Goal: Information Seeking & Learning: Learn about a topic

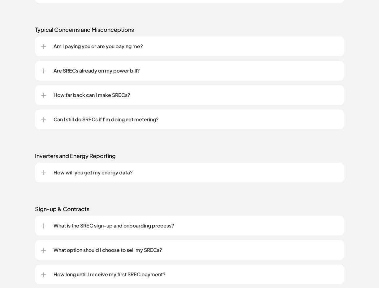
scroll to position [609, 0]
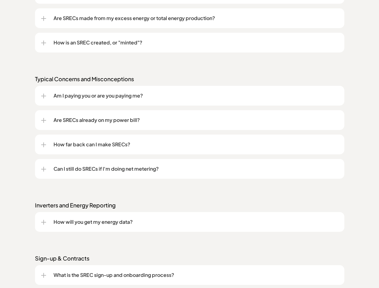
click at [100, 206] on p "Inverters and Energy Reporting" at bounding box center [189, 205] width 309 height 7
click at [171, 205] on p "Inverters and Energy Reporting" at bounding box center [189, 205] width 309 height 7
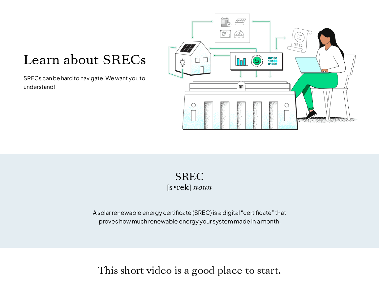
scroll to position [0, 0]
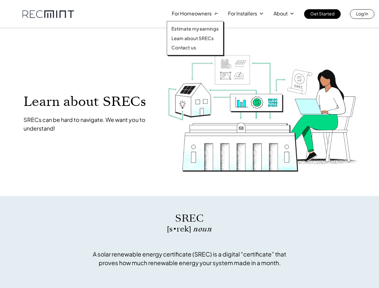
click at [57, 15] on link at bounding box center [48, 14] width 51 height 8
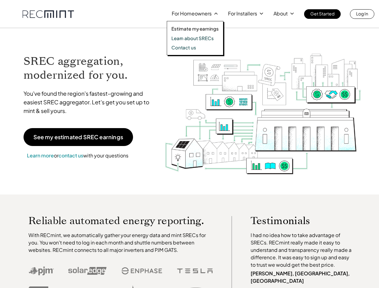
click at [204, 34] on div "Estimate my earnings Learn about SRECs Contact us" at bounding box center [195, 38] width 57 height 34
click at [204, 36] on p "Learn about SRECs" at bounding box center [192, 38] width 42 height 6
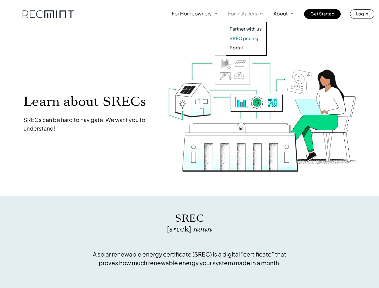
click at [239, 40] on p "SREC pricing" at bounding box center [243, 38] width 29 height 6
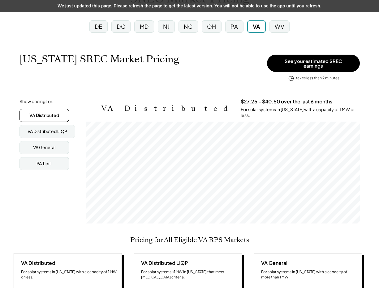
scroll to position [102, 274]
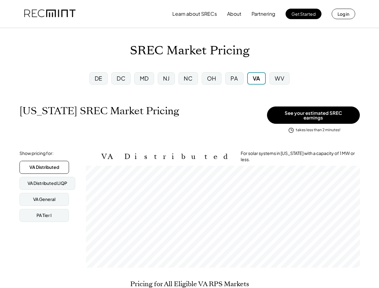
scroll to position [102, 274]
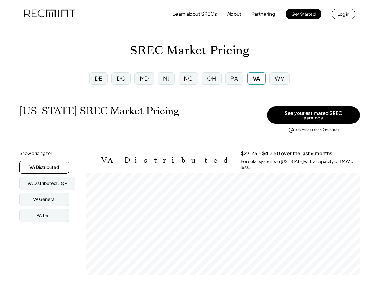
click at [223, 78] on div "PA" at bounding box center [234, 78] width 22 height 16
click at [224, 78] on div "PA" at bounding box center [234, 78] width 22 height 16
click at [228, 78] on div "PA" at bounding box center [234, 78] width 18 height 12
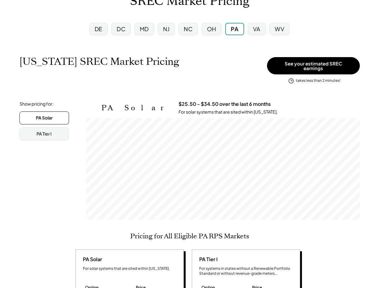
scroll to position [102, 274]
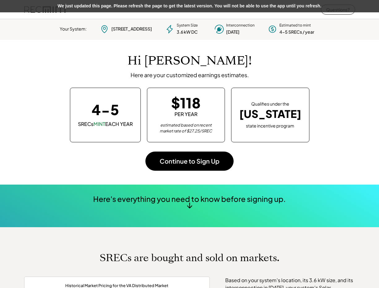
scroll to position [87, 172]
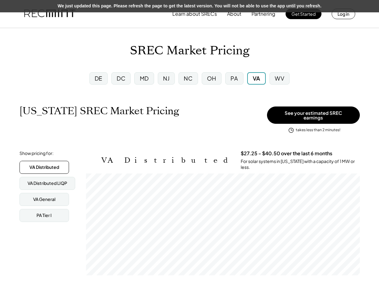
scroll to position [102, 274]
click at [212, 79] on div "OH" at bounding box center [211, 78] width 9 height 8
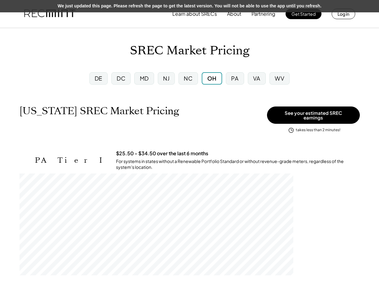
click at [103, 81] on div "DE" at bounding box center [98, 78] width 18 height 12
click at [103, 81] on div "DE" at bounding box center [98, 78] width 19 height 12
click at [291, 79] on div "WV" at bounding box center [279, 78] width 24 height 16
click at [287, 81] on div "WV" at bounding box center [279, 78] width 20 height 12
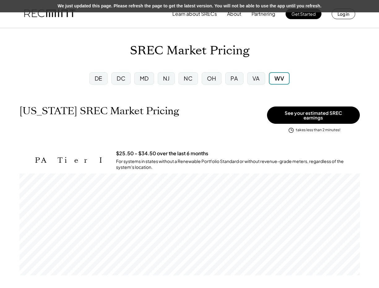
click at [213, 82] on div "OH" at bounding box center [212, 78] width 20 height 12
click at [97, 81] on div "DE" at bounding box center [99, 78] width 8 height 8
click at [127, 81] on div "DC" at bounding box center [121, 78] width 19 height 12
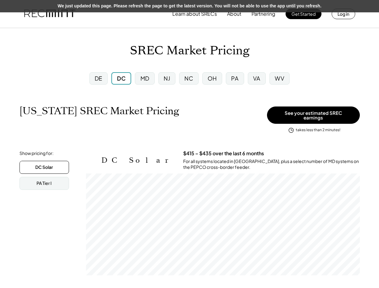
scroll to position [102, 274]
click at [150, 80] on div "MD" at bounding box center [144, 78] width 19 height 12
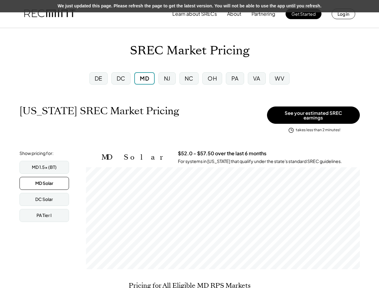
click at [169, 82] on div "NJ" at bounding box center [167, 78] width 6 height 8
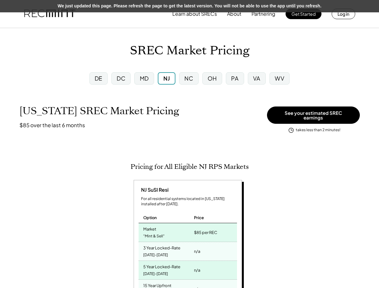
click at [154, 82] on div "MD" at bounding box center [143, 78] width 23 height 16
click at [153, 82] on div "MD" at bounding box center [143, 78] width 19 height 12
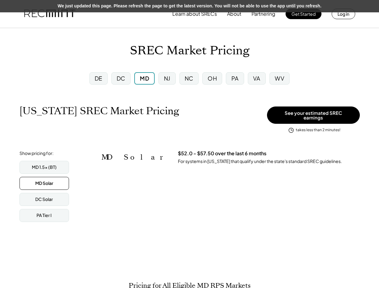
click at [146, 82] on div "MD" at bounding box center [144, 78] width 9 height 8
click at [240, 83] on div "PA" at bounding box center [235, 78] width 18 height 12
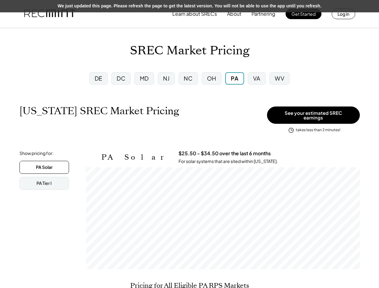
click at [260, 81] on div "VA" at bounding box center [256, 78] width 7 height 8
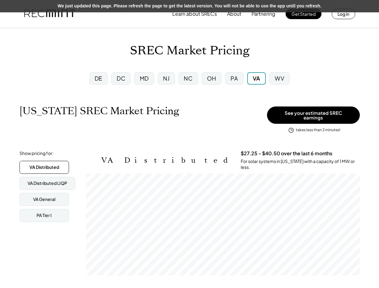
scroll to position [102, 274]
click at [224, 87] on div "DE DC MD NJ NC OH PA VA WV" at bounding box center [189, 78] width 216 height 22
click at [187, 80] on div "NC" at bounding box center [188, 78] width 9 height 8
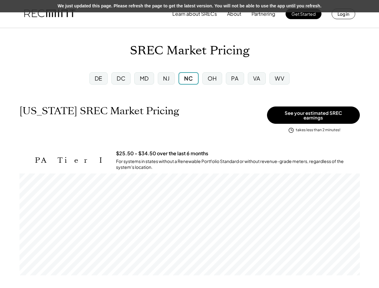
scroll to position [102, 340]
click at [130, 79] on div "DC" at bounding box center [120, 78] width 19 height 12
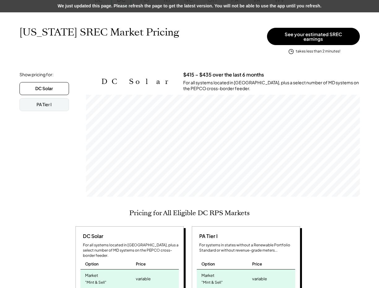
scroll to position [198, 0]
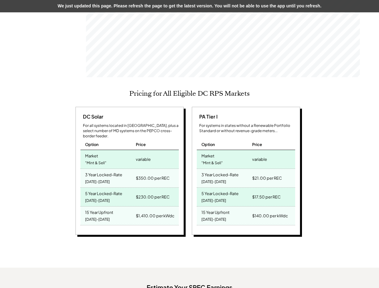
click at [156, 123] on div "For all systems located in DC, plus a select number of MD systems on the PEPCO …" at bounding box center [131, 130] width 96 height 15
click at [155, 123] on div "For all systems located in DC, plus a select number of MD systems on the PEPCO …" at bounding box center [131, 130] width 96 height 15
click at [146, 134] on div "Price" at bounding box center [156, 142] width 44 height 16
click at [146, 123] on div "For all systems located in DC, plus a select number of MD systems on the PEPCO …" at bounding box center [131, 130] width 96 height 15
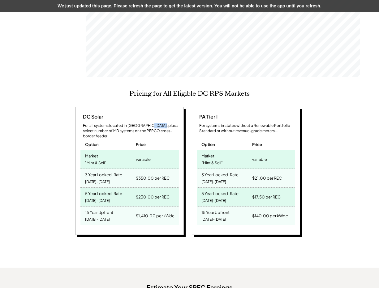
click at [146, 123] on div "For all systems located in DC, plus a select number of MD systems on the PEPCO …" at bounding box center [131, 130] width 96 height 15
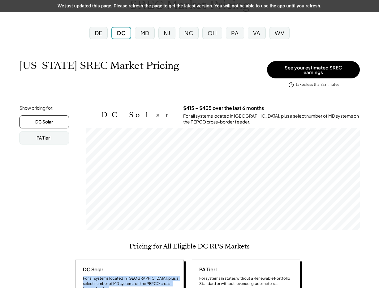
scroll to position [45, 0]
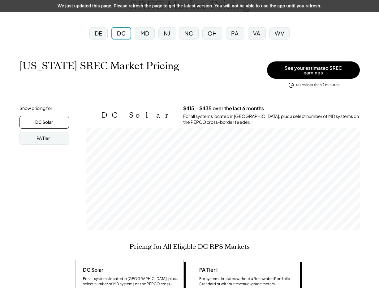
click at [190, 113] on div "For all systems located in DC, plus a select number of MD systems on the PEPCO …" at bounding box center [271, 119] width 176 height 12
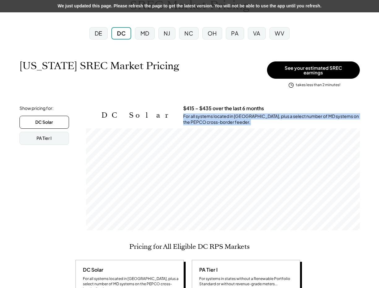
click at [190, 113] on div "For all systems located in DC, plus a select number of MD systems on the PEPCO …" at bounding box center [271, 119] width 176 height 12
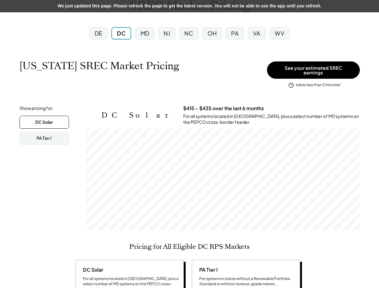
click at [183, 105] on h3 "$415 – $435 over the last 6 months" at bounding box center [223, 108] width 81 height 6
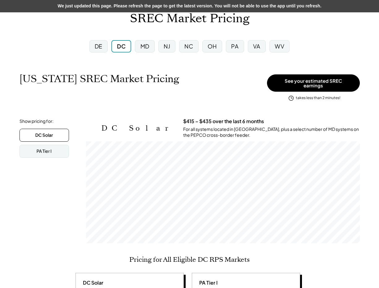
scroll to position [0, 0]
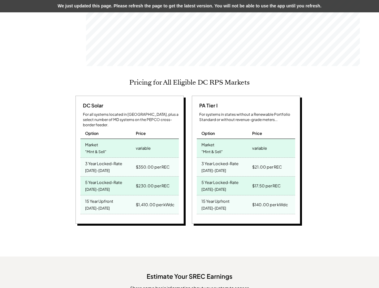
click at [100, 112] on div "For all systems located in DC, plus a select number of MD systems on the PEPCO …" at bounding box center [131, 119] width 96 height 15
click at [101, 112] on div "For all systems located in DC, plus a select number of MD systems on the PEPCO …" at bounding box center [131, 119] width 96 height 15
click at [141, 112] on div "For all systems located in DC, plus a select number of MD systems on the PEPCO …" at bounding box center [131, 119] width 96 height 15
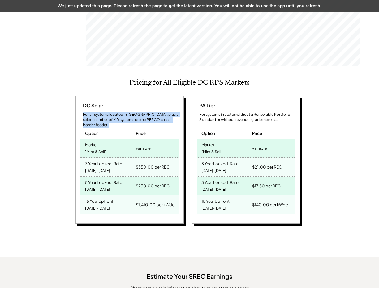
click at [141, 112] on div "For all systems located in DC, plus a select number of MD systems on the PEPCO …" at bounding box center [131, 119] width 96 height 15
click at [100, 102] on div "DC Solar" at bounding box center [91, 105] width 23 height 7
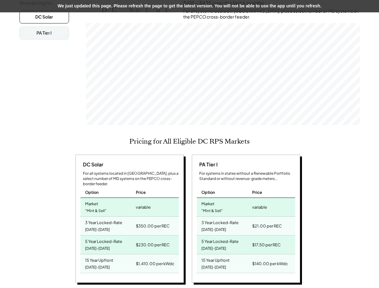
scroll to position [91, 0]
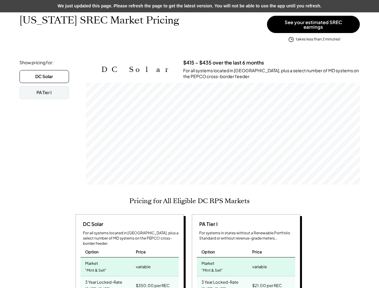
click at [151, 231] on div "For all systems located in DC, plus a select number of MD systems on the PEPCO …" at bounding box center [131, 238] width 96 height 15
click at [159, 231] on div "For all systems located in DC, plus a select number of MD systems on the PEPCO …" at bounding box center [131, 238] width 96 height 15
click at [184, 60] on h3 "$415 – $435 over the last 6 months" at bounding box center [223, 63] width 81 height 6
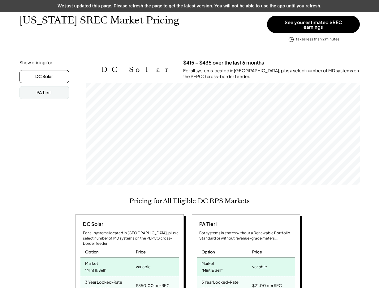
click at [183, 62] on div "$415 – $435 over the last 6 months For all systems located in DC, plus a select…" at bounding box center [271, 70] width 176 height 20
click at [183, 68] on div "For all systems located in DC, plus a select number of MD systems on the PEPCO …" at bounding box center [271, 74] width 176 height 12
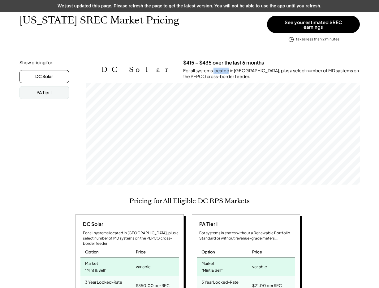
click at [187, 68] on div "For all systems located in DC, plus a select number of MD systems on the PEPCO …" at bounding box center [271, 74] width 176 height 12
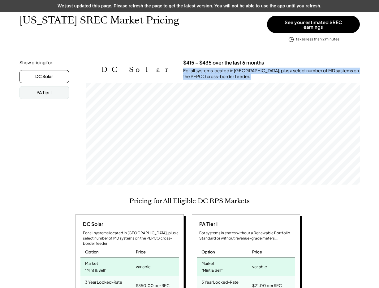
click at [187, 68] on div "For all systems located in DC, plus a select number of MD systems on the PEPCO …" at bounding box center [271, 74] width 176 height 12
click at [188, 68] on div "For all systems located in DC, plus a select number of MD systems on the PEPCO …" at bounding box center [271, 74] width 176 height 12
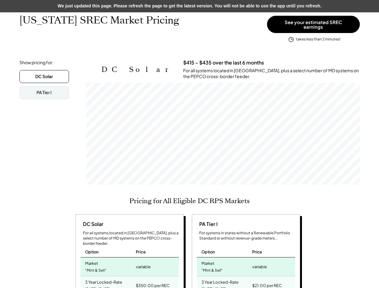
click at [208, 62] on h3 "$415 – $435 over the last 6 months" at bounding box center [223, 63] width 81 height 6
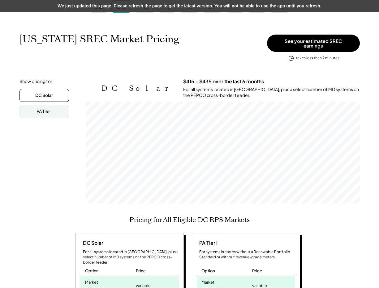
scroll to position [41, 0]
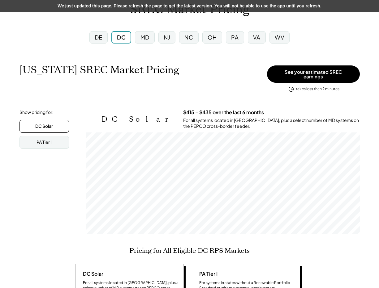
click at [198, 118] on div "For all systems located in DC, plus a select number of MD systems on the PEPCO …" at bounding box center [271, 123] width 176 height 12
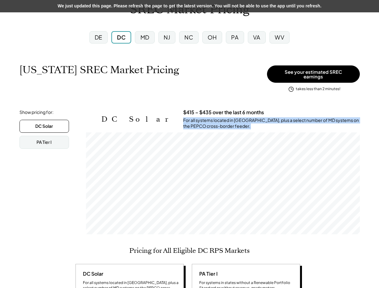
click at [198, 118] on div "For all systems located in DC, plus a select number of MD systems on the PEPCO …" at bounding box center [271, 123] width 176 height 12
click at [264, 118] on div "For all systems located in DC, plus a select number of MD systems on the PEPCO …" at bounding box center [271, 123] width 176 height 12
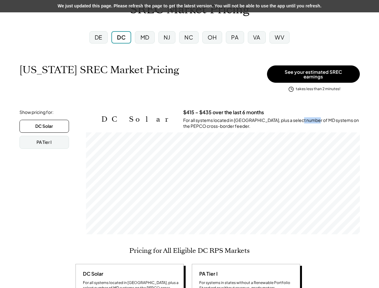
click at [264, 118] on div "For all systems located in DC, plus a select number of MD systems on the PEPCO …" at bounding box center [271, 123] width 176 height 12
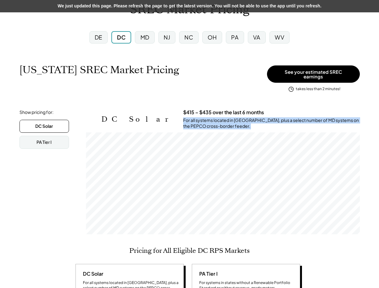
click at [264, 118] on div "For all systems located in DC, plus a select number of MD systems on the PEPCO …" at bounding box center [271, 123] width 176 height 12
click at [290, 117] on div "For all systems located in DC, plus a select number of MD systems on the PEPCO …" at bounding box center [271, 123] width 176 height 12
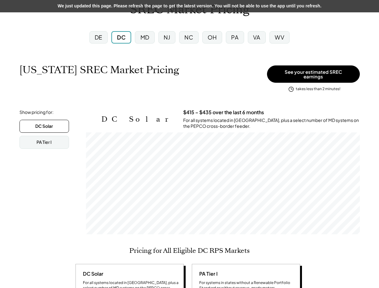
click at [290, 117] on div "For all systems located in DC, plus a select number of MD systems on the PEPCO …" at bounding box center [271, 123] width 176 height 12
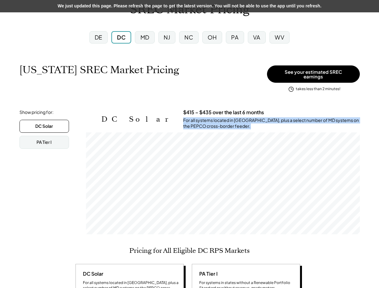
click at [290, 117] on div "For all systems located in DC, plus a select number of MD systems on the PEPCO …" at bounding box center [271, 123] width 176 height 12
click at [292, 117] on div "For all systems located in DC, plus a select number of MD systems on the PEPCO …" at bounding box center [271, 123] width 176 height 12
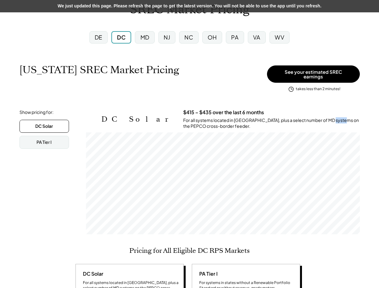
click at [292, 117] on div "For all systems located in DC, plus a select number of MD systems on the PEPCO …" at bounding box center [271, 123] width 176 height 12
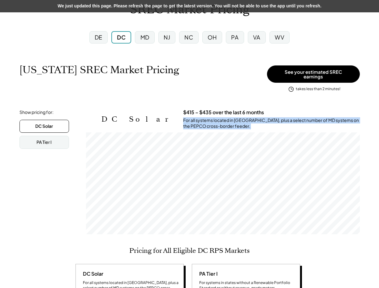
click at [292, 117] on div "For all systems located in DC, plus a select number of MD systems on the PEPCO …" at bounding box center [271, 123] width 176 height 12
click at [322, 117] on div "For all systems located in DC, plus a select number of MD systems on the PEPCO …" at bounding box center [271, 123] width 176 height 12
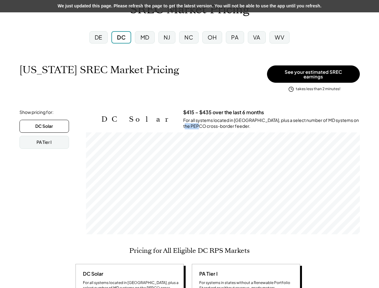
click at [322, 117] on div "For all systems located in DC, plus a select number of MD systems on the PEPCO …" at bounding box center [271, 123] width 176 height 12
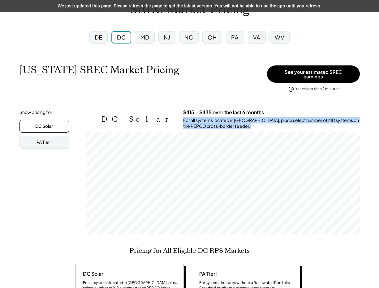
click at [322, 117] on div "For all systems located in DC, plus a select number of MD systems on the PEPCO …" at bounding box center [271, 123] width 176 height 12
click at [322, 118] on div "For all systems located in DC, plus a select number of MD systems on the PEPCO …" at bounding box center [271, 123] width 176 height 12
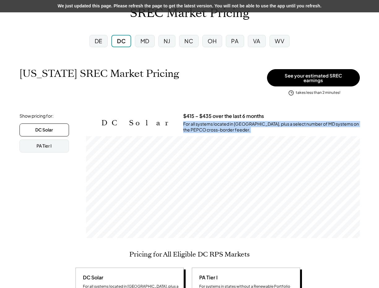
scroll to position [32, 0]
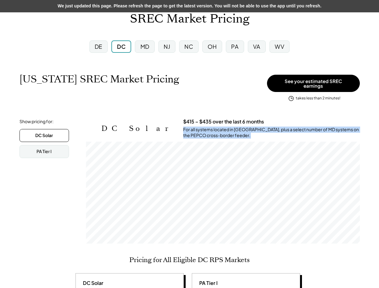
click at [321, 120] on div "$415 – $435 over the last 6 months For all systems located in DC, plus a select…" at bounding box center [271, 129] width 176 height 20
click at [320, 122] on div "$415 – $435 over the last 6 months For all systems located in DC, plus a select…" at bounding box center [271, 129] width 176 height 20
click at [354, 128] on div "$415 – $435 over the last 6 months For all systems located in DC, plus a select…" at bounding box center [271, 129] width 176 height 20
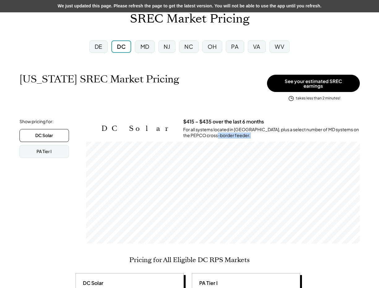
click at [354, 128] on div "$415 – $435 over the last 6 months For all systems located in DC, plus a select…" at bounding box center [271, 129] width 176 height 20
click at [331, 127] on div "For all systems located in DC, plus a select number of MD systems on the PEPCO …" at bounding box center [271, 133] width 176 height 12
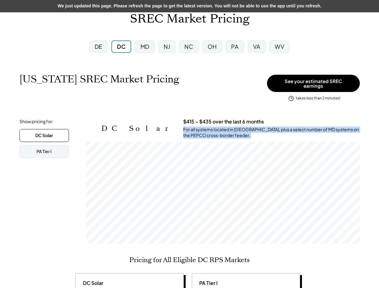
click at [331, 127] on div "For all systems located in DC, plus a select number of MD systems on the PEPCO …" at bounding box center [271, 133] width 176 height 12
click at [339, 127] on div "For all systems located in DC, plus a select number of MD systems on the PEPCO …" at bounding box center [271, 133] width 176 height 12
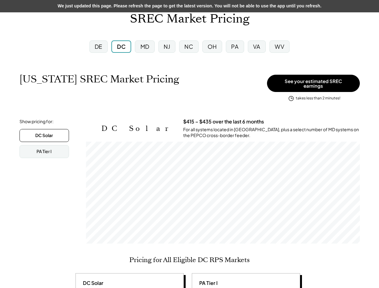
click at [234, 52] on div "PA" at bounding box center [235, 46] width 18 height 12
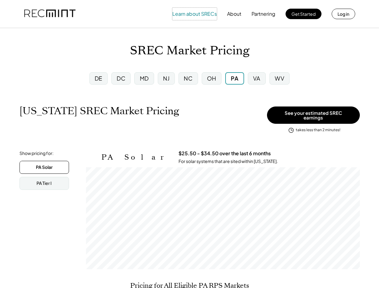
click at [202, 17] on button "Learn about SRECs" at bounding box center [194, 14] width 45 height 12
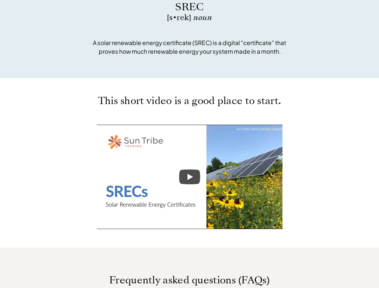
scroll to position [418, 0]
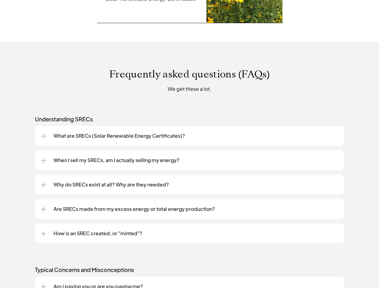
click at [162, 130] on div "What are SRECs (Solar Renewable Energy Certificates)?" at bounding box center [189, 136] width 297 height 20
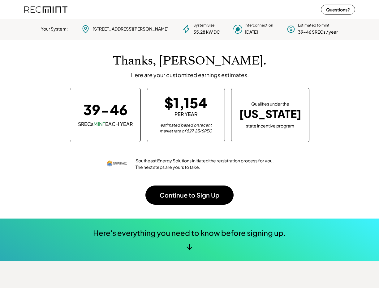
scroll to position [87, 172]
